Goal: Register for event/course

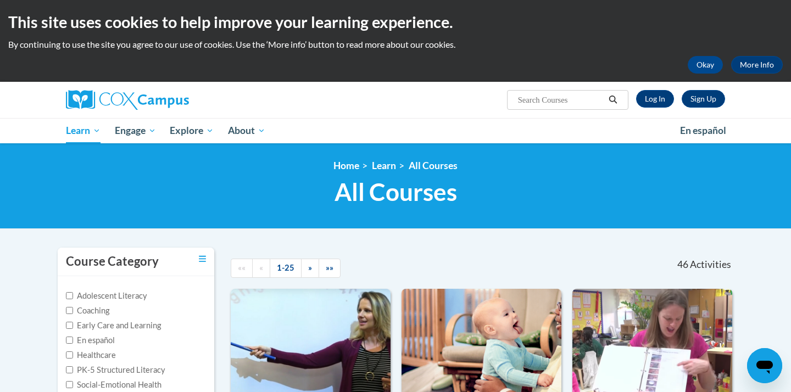
click at [551, 96] on input "Search..." at bounding box center [561, 99] width 88 height 13
paste input "Teaching Writing to K-3"
type input "Teaching Writing to K-3"
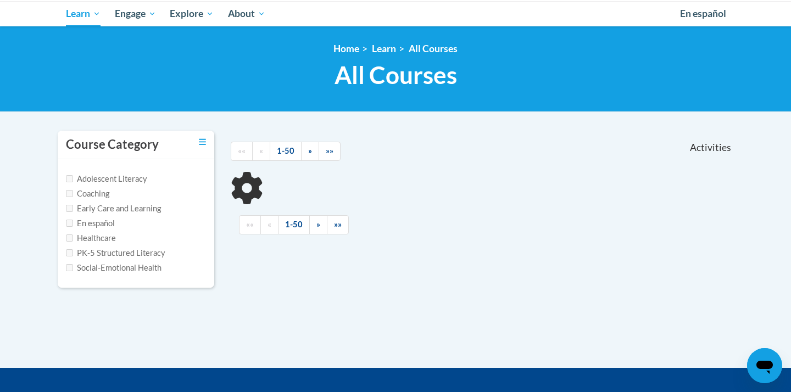
scroll to position [119, 0]
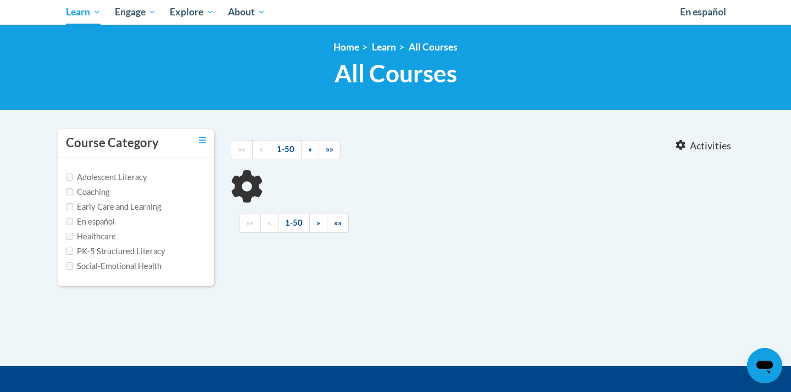
type input "Teaching Writing to K-3"
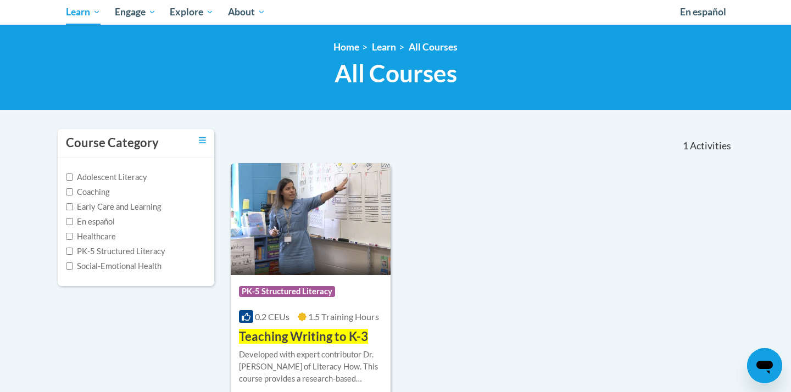
click at [293, 223] on img at bounding box center [311, 219] width 160 height 112
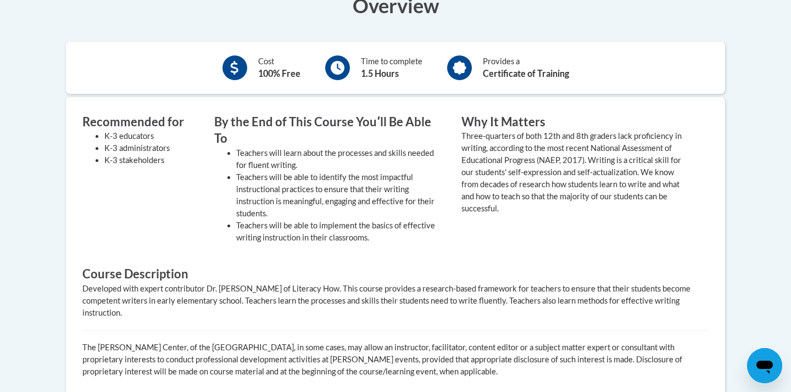
scroll to position [124, 0]
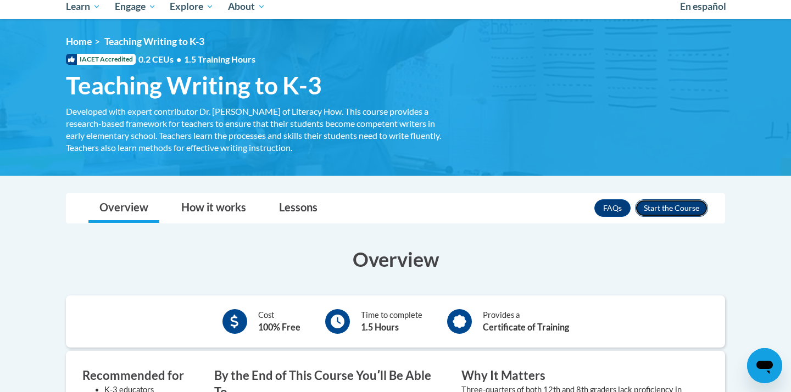
click at [684, 209] on button "Enroll" at bounding box center [671, 208] width 73 height 18
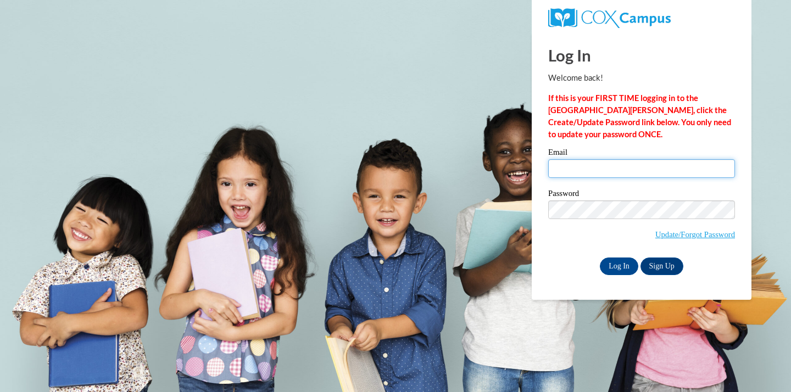
click at [620, 171] on input "Email" at bounding box center [641, 168] width 187 height 19
type input "caro_harwell@icloud.com"
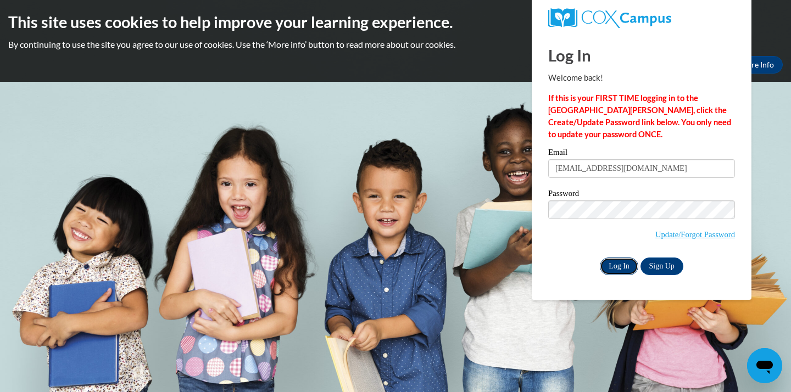
click at [619, 260] on input "Log In" at bounding box center [619, 267] width 38 height 18
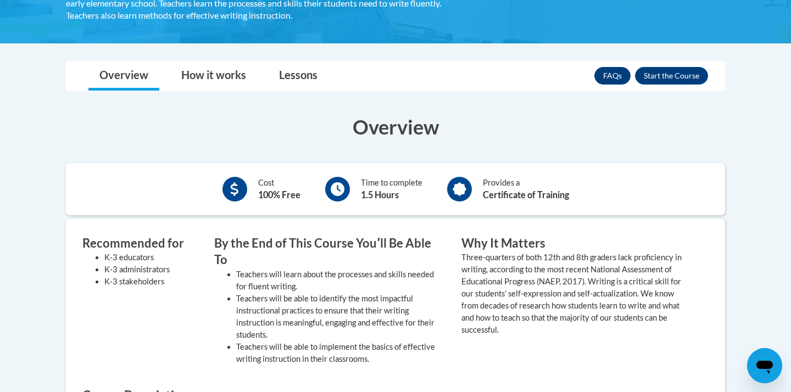
scroll to position [253, 0]
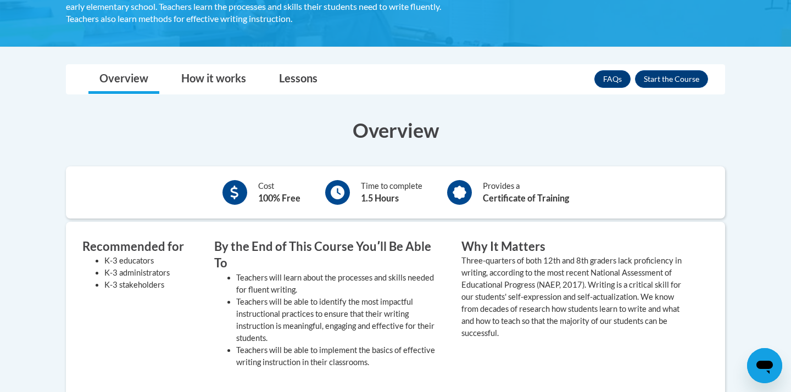
click at [656, 79] on button "Enroll" at bounding box center [671, 79] width 73 height 18
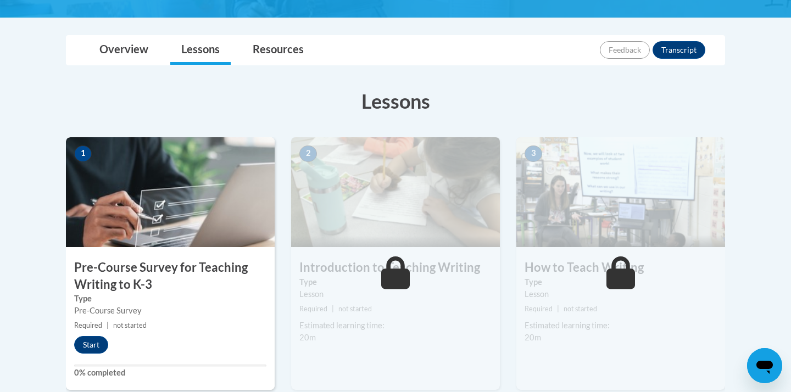
scroll to position [258, 0]
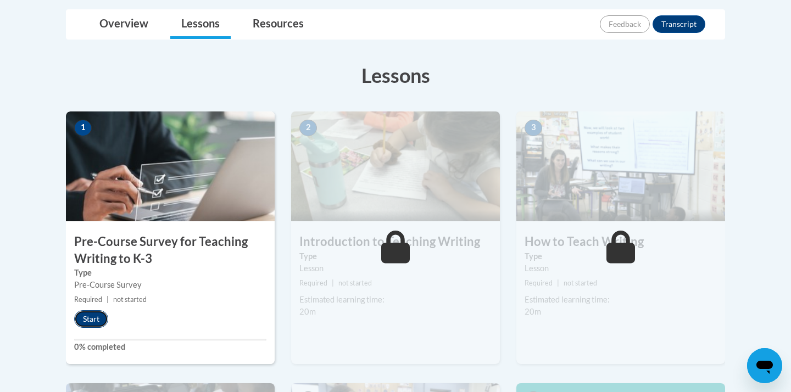
click at [90, 321] on button "Start" at bounding box center [91, 319] width 34 height 18
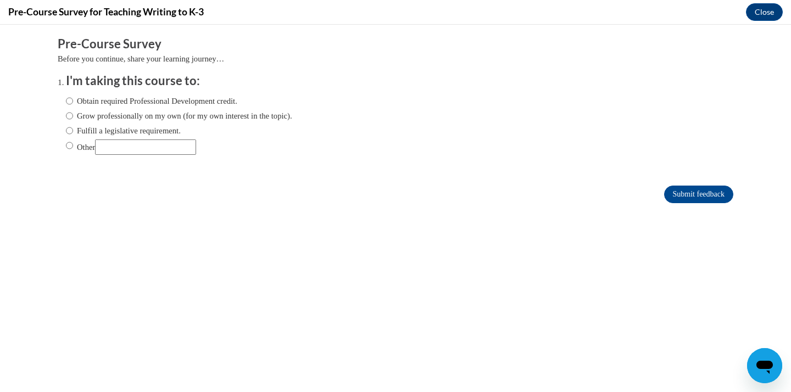
scroll to position [0, 0]
click at [82, 102] on label "Obtain required Professional Development credit." at bounding box center [151, 101] width 171 height 12
click at [73, 102] on input "Obtain required Professional Development credit." at bounding box center [69, 101] width 7 height 12
radio input "true"
click at [669, 193] on input "Submit feedback" at bounding box center [698, 195] width 69 height 18
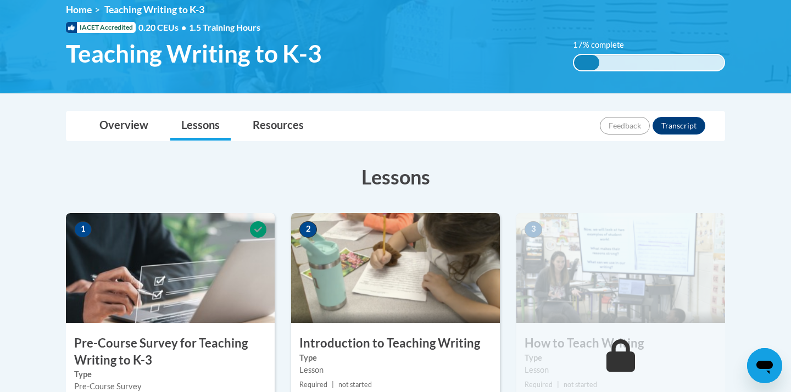
scroll to position [157, 0]
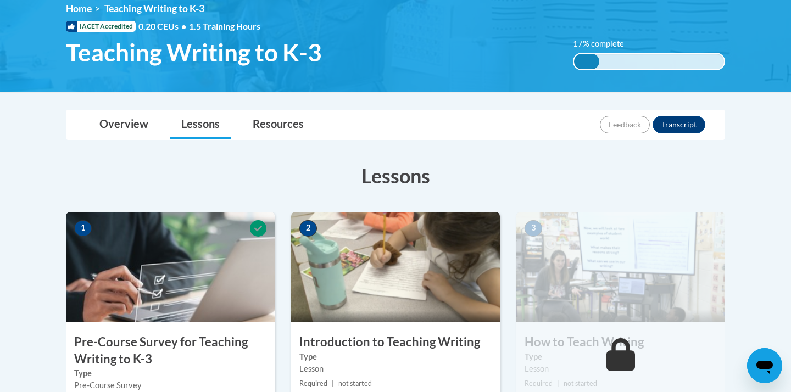
click at [368, 301] on img at bounding box center [395, 267] width 209 height 110
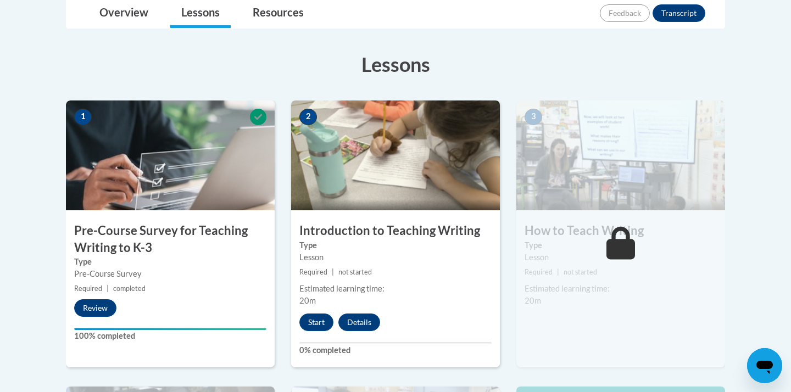
scroll to position [270, 0]
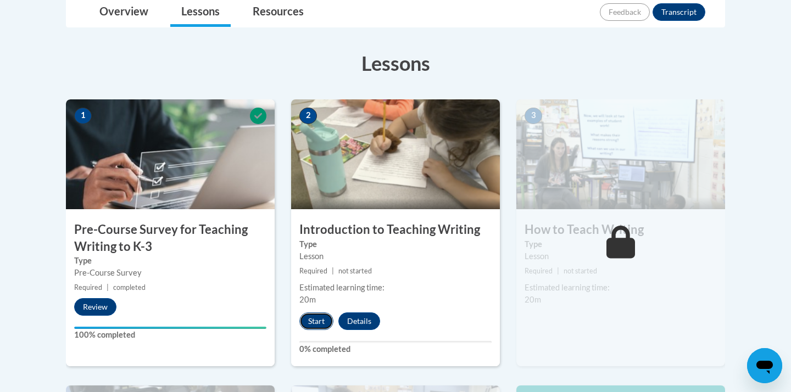
click at [321, 324] on button "Start" at bounding box center [316, 322] width 34 height 18
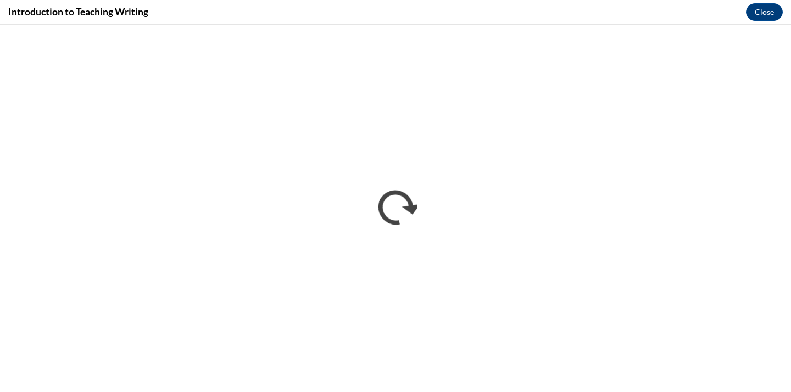
scroll to position [0, 0]
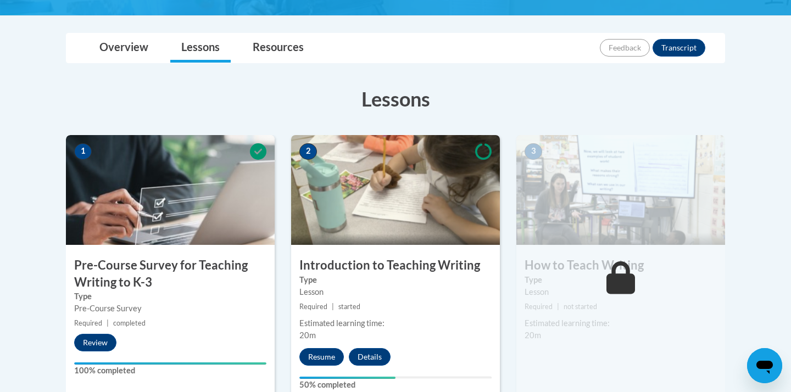
scroll to position [329, 0]
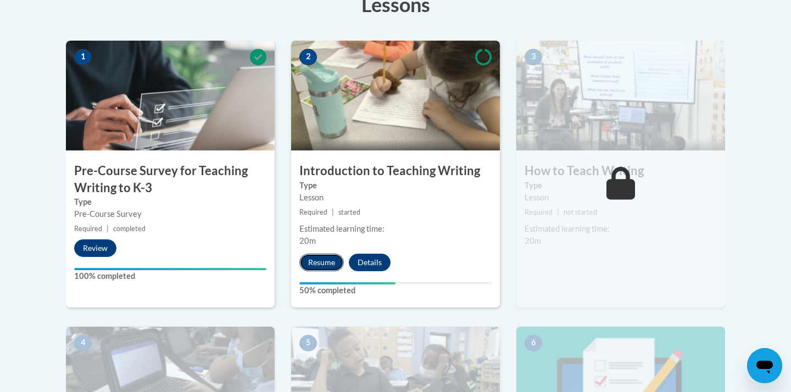
click at [338, 262] on button "Resume" at bounding box center [321, 263] width 45 height 18
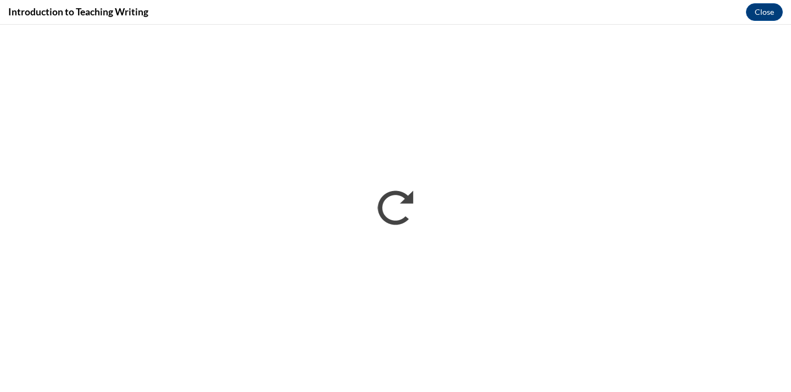
scroll to position [0, 0]
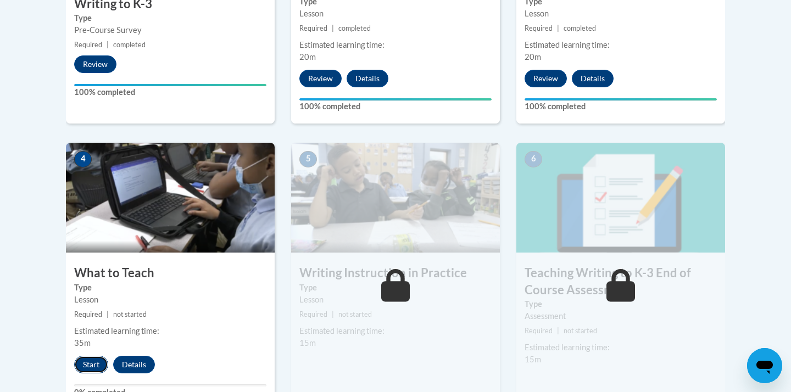
click at [92, 360] on button "Start" at bounding box center [91, 365] width 34 height 18
